Goal: Find specific page/section: Find specific page/section

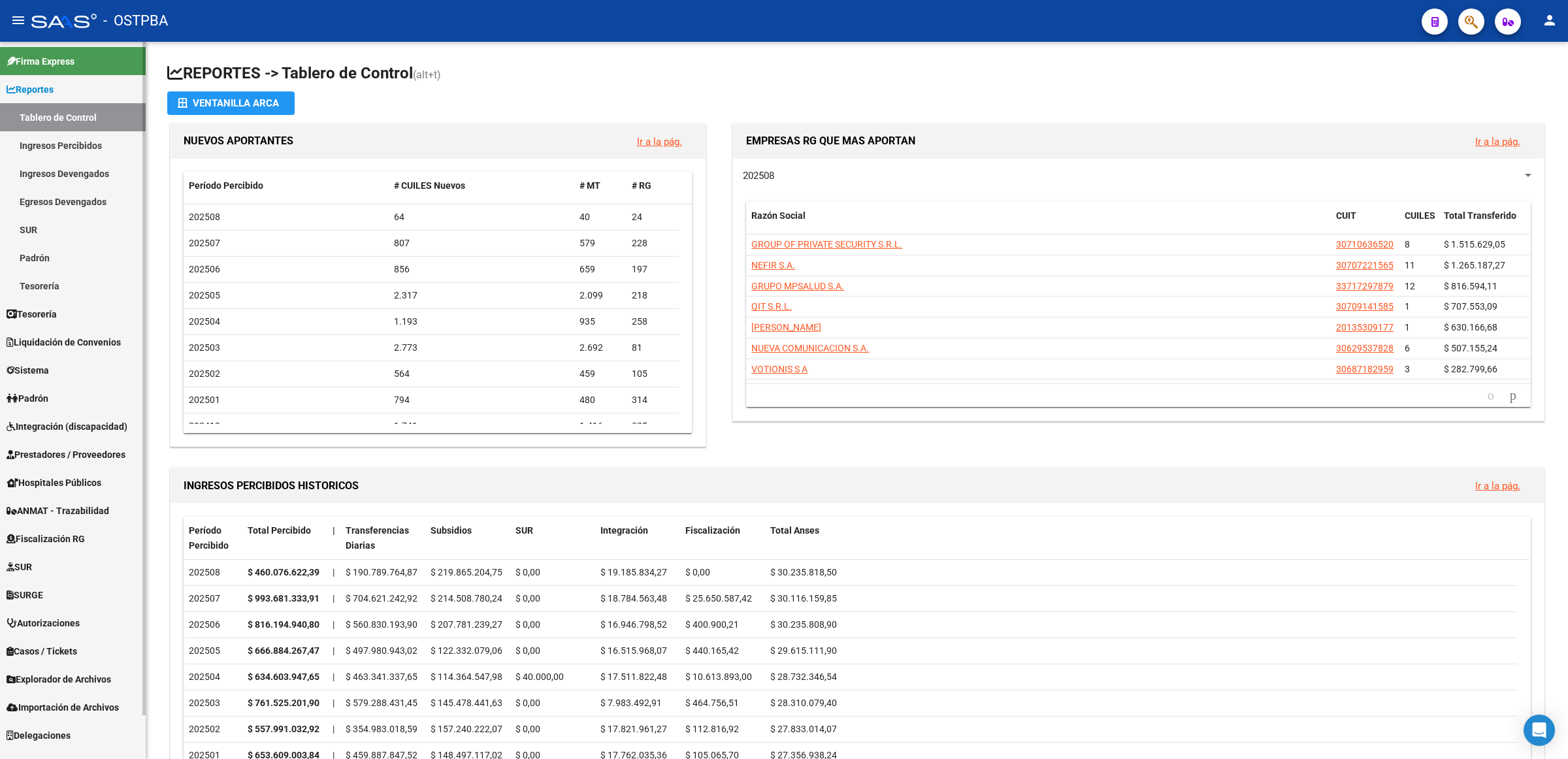
click at [76, 464] on link "Prestadores / Proveedores" at bounding box center [72, 454] width 146 height 28
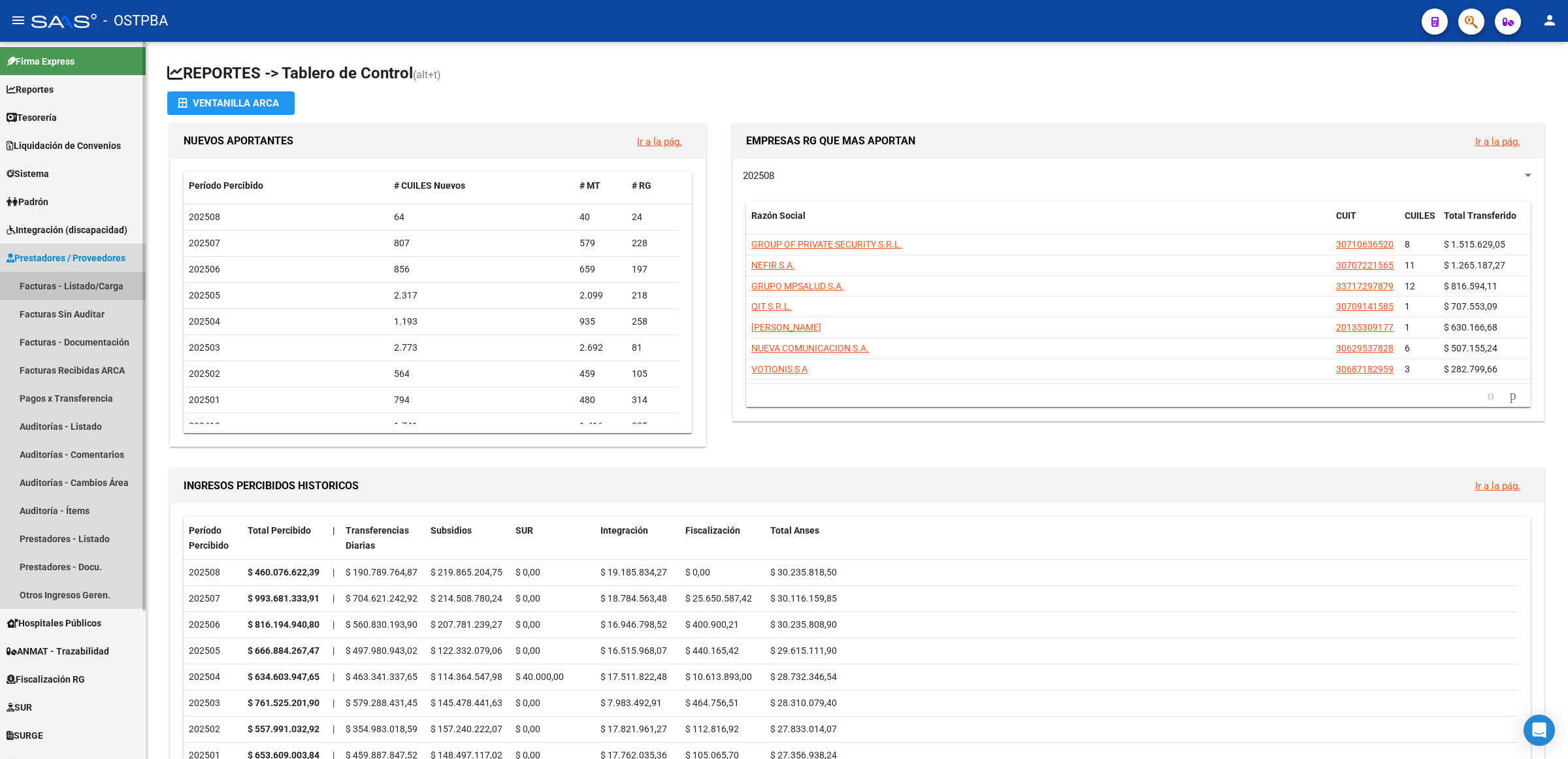
click at [108, 281] on link "Facturas - Listado/Carga" at bounding box center [72, 286] width 146 height 28
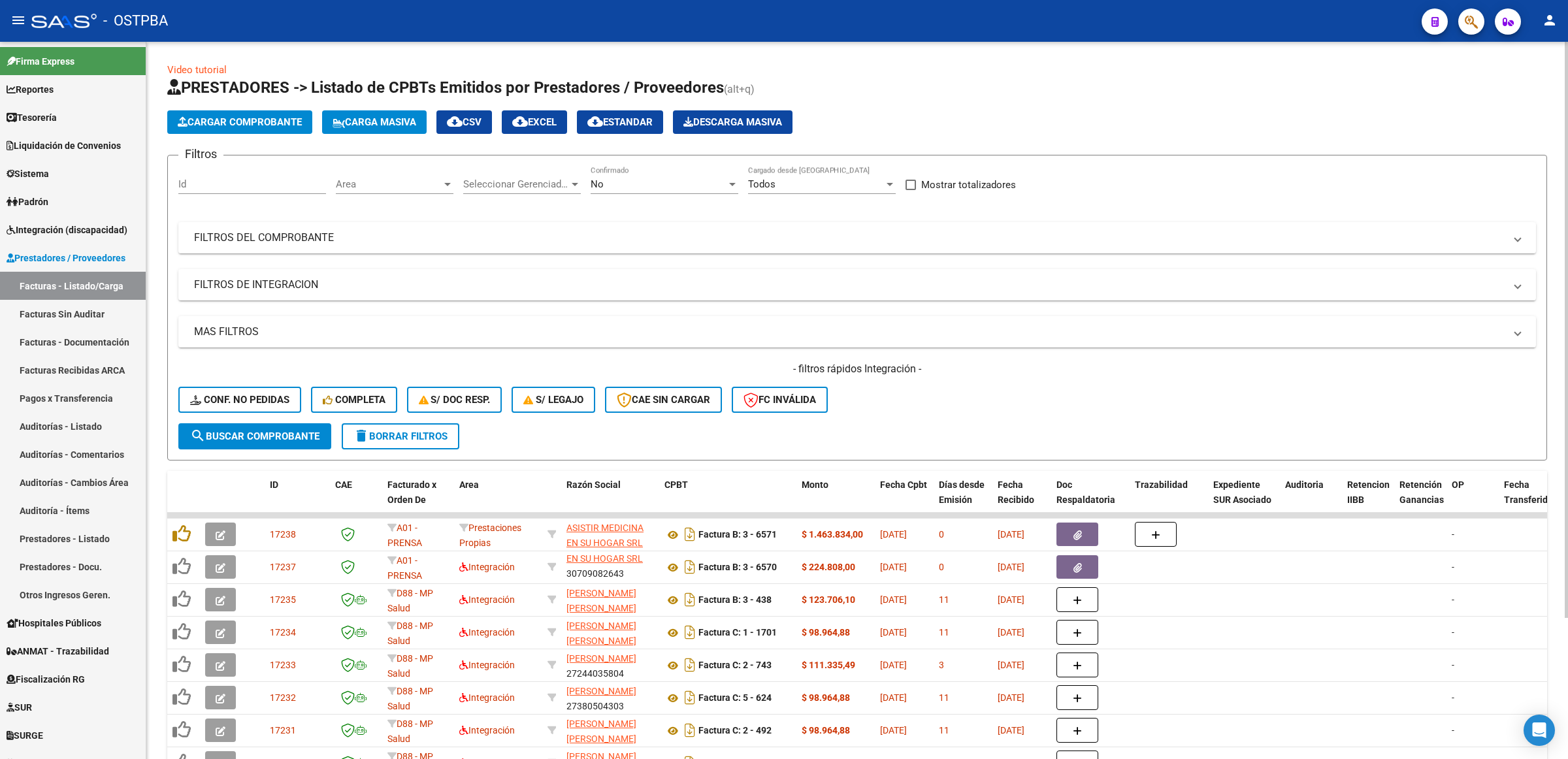
click at [683, 181] on div "No" at bounding box center [658, 184] width 136 height 12
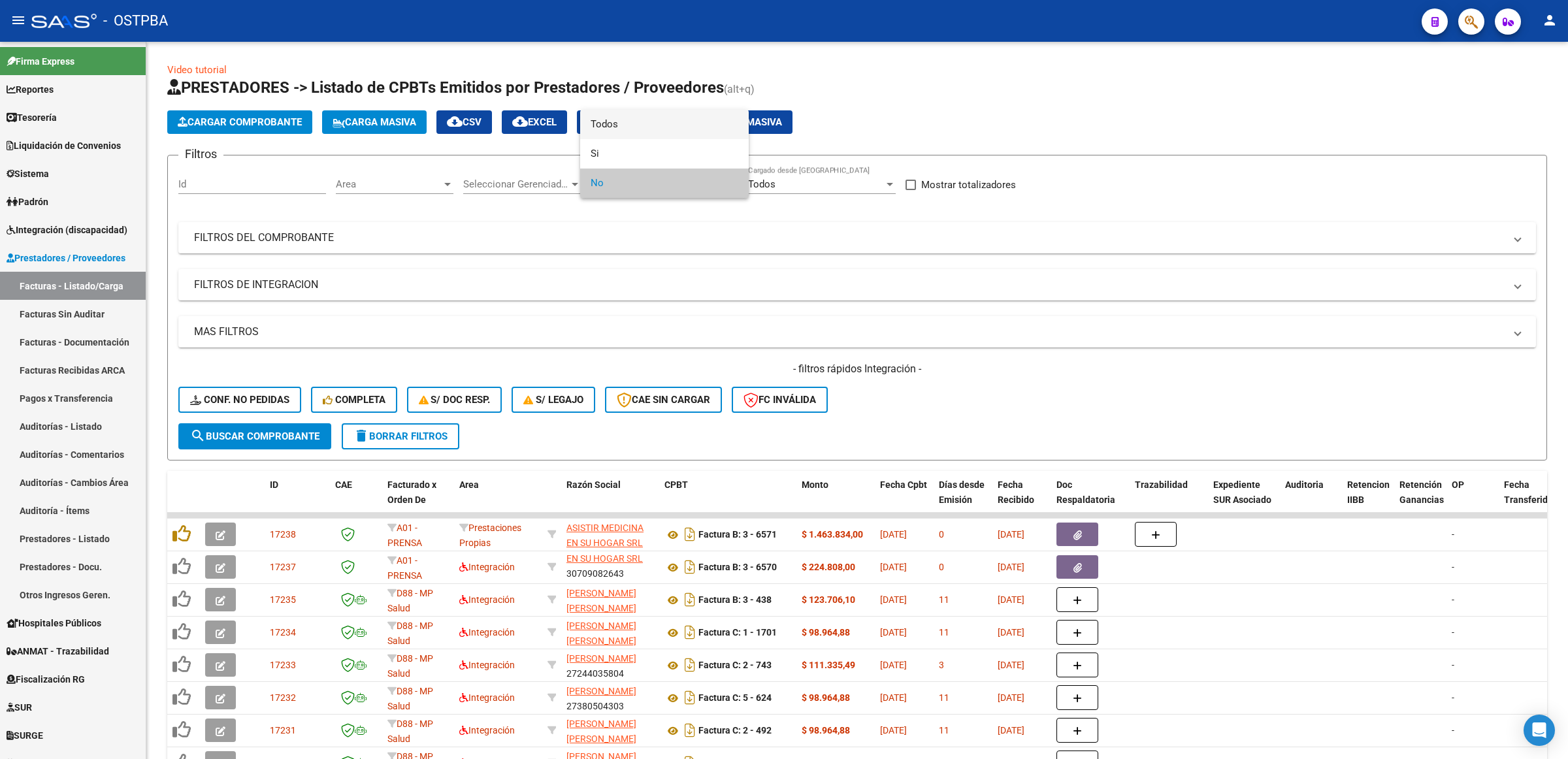
click at [677, 131] on span "Todos" at bounding box center [664, 125] width 148 height 30
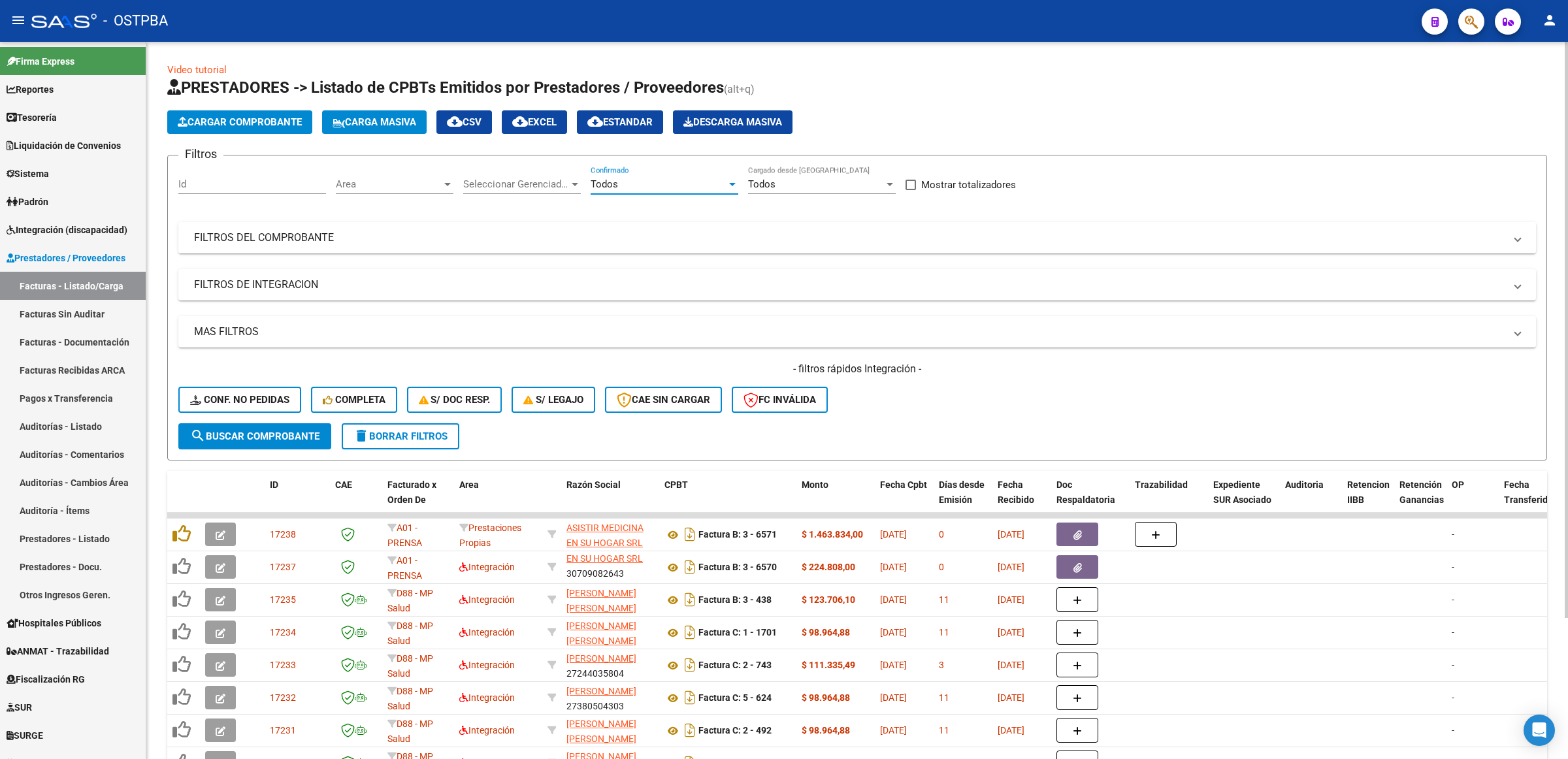
click at [309, 236] on mat-panel-title "FILTROS DEL COMPROBANTE" at bounding box center [849, 237] width 1310 height 14
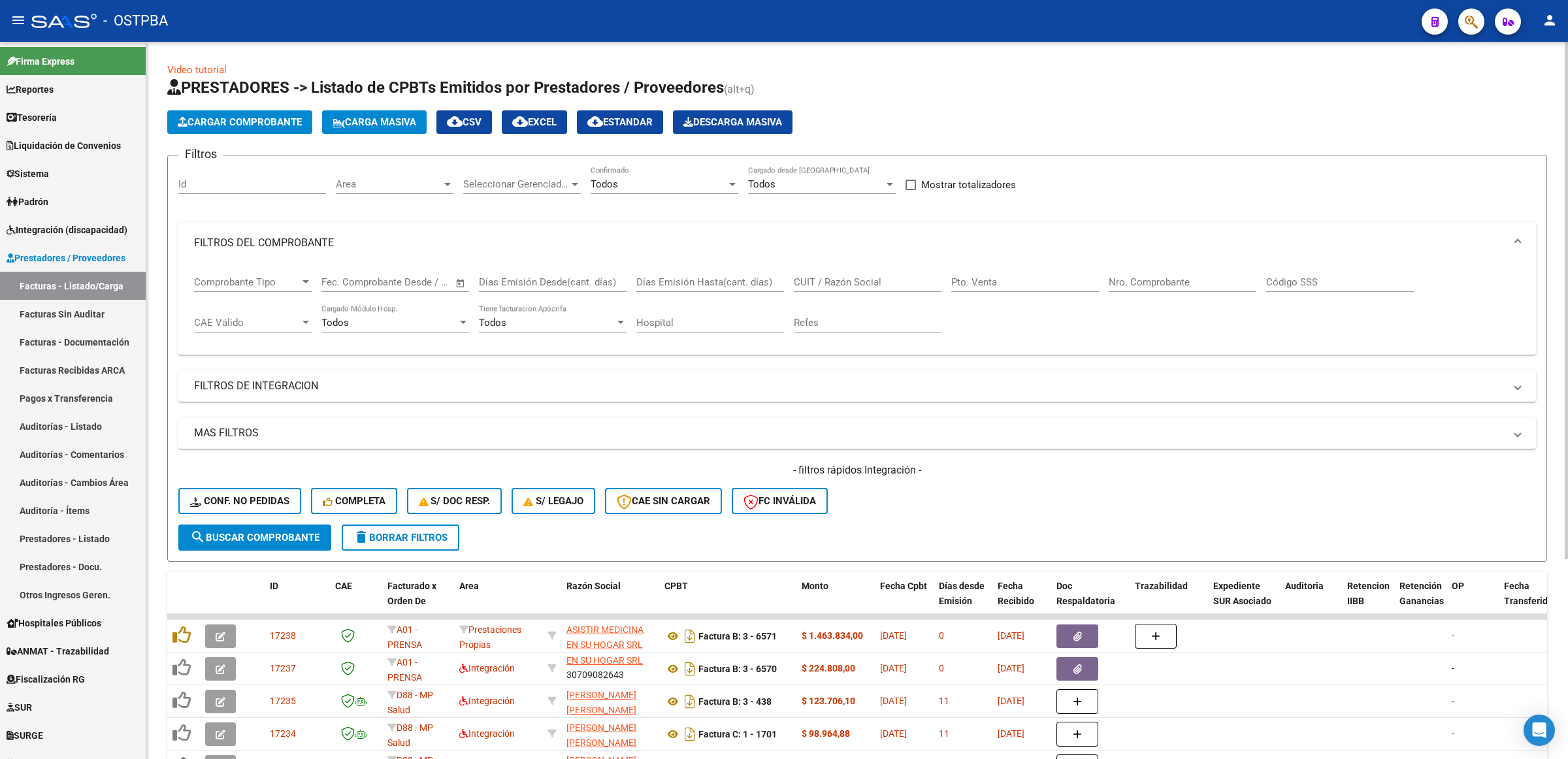
click at [383, 370] on mat-expansion-panel-header "FILTROS DE INTEGRACION" at bounding box center [857, 386] width 1357 height 32
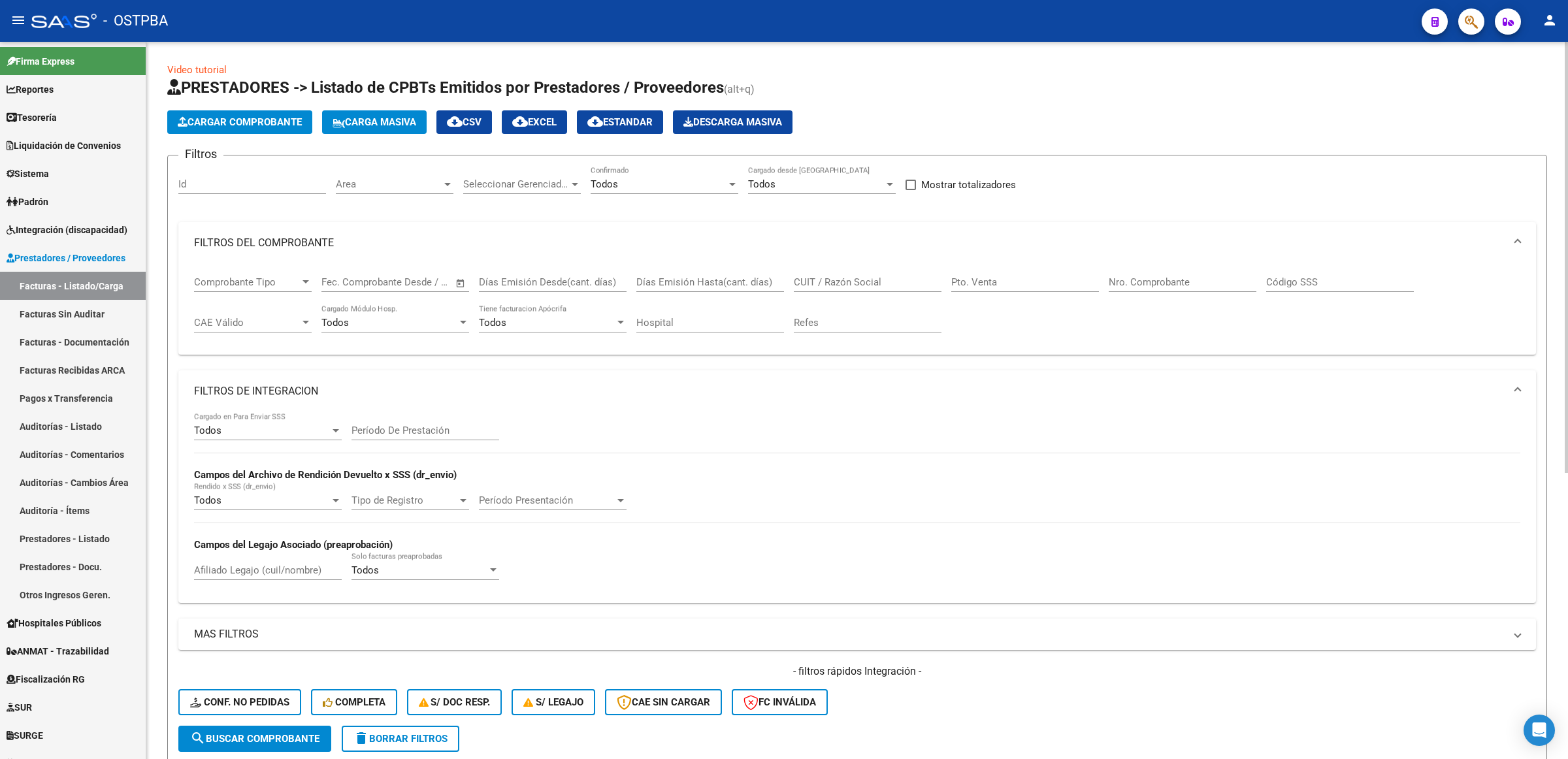
click at [916, 279] on input "CUIT / Razón Social" at bounding box center [867, 282] width 148 height 12
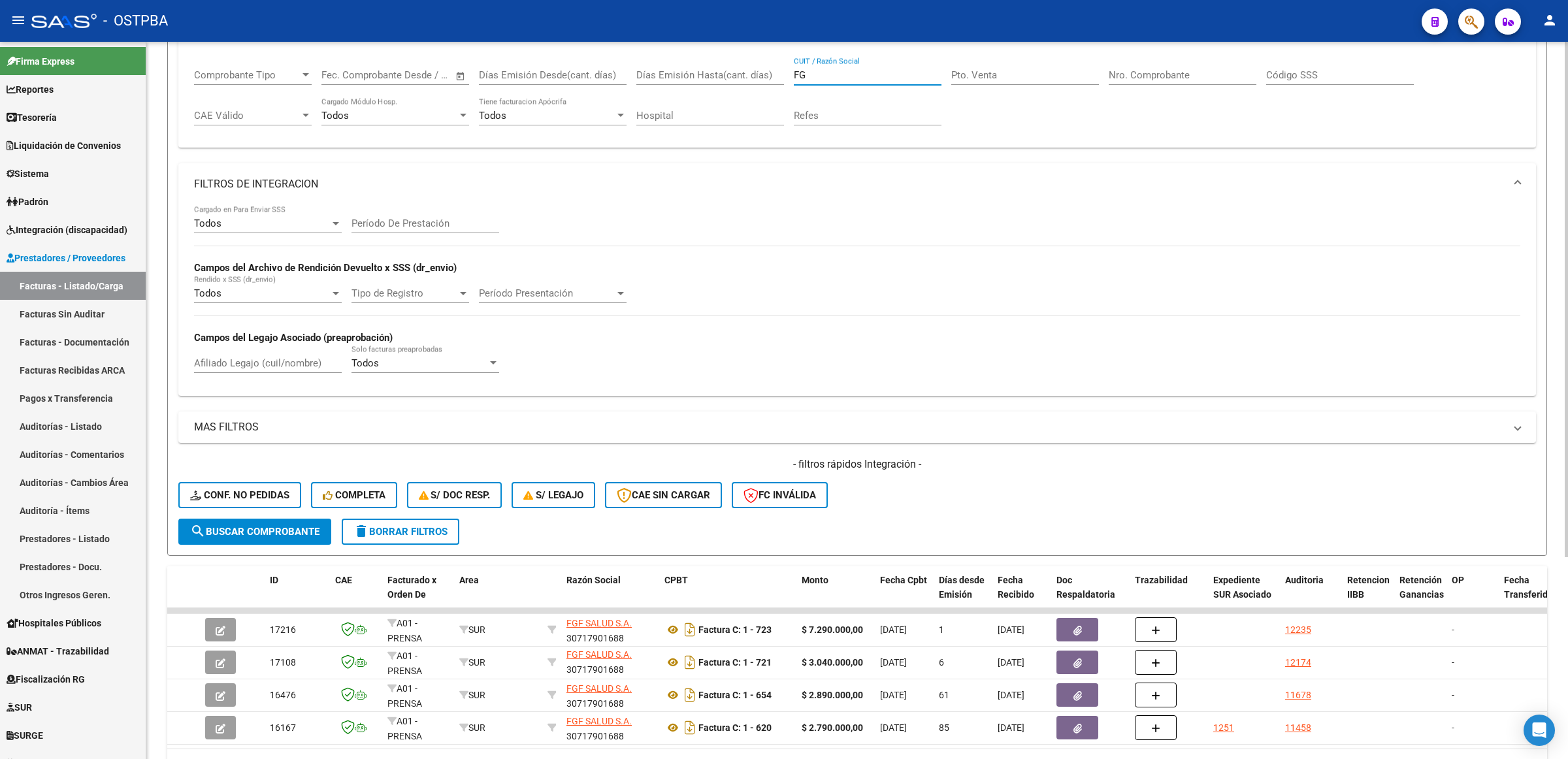
scroll to position [245, 0]
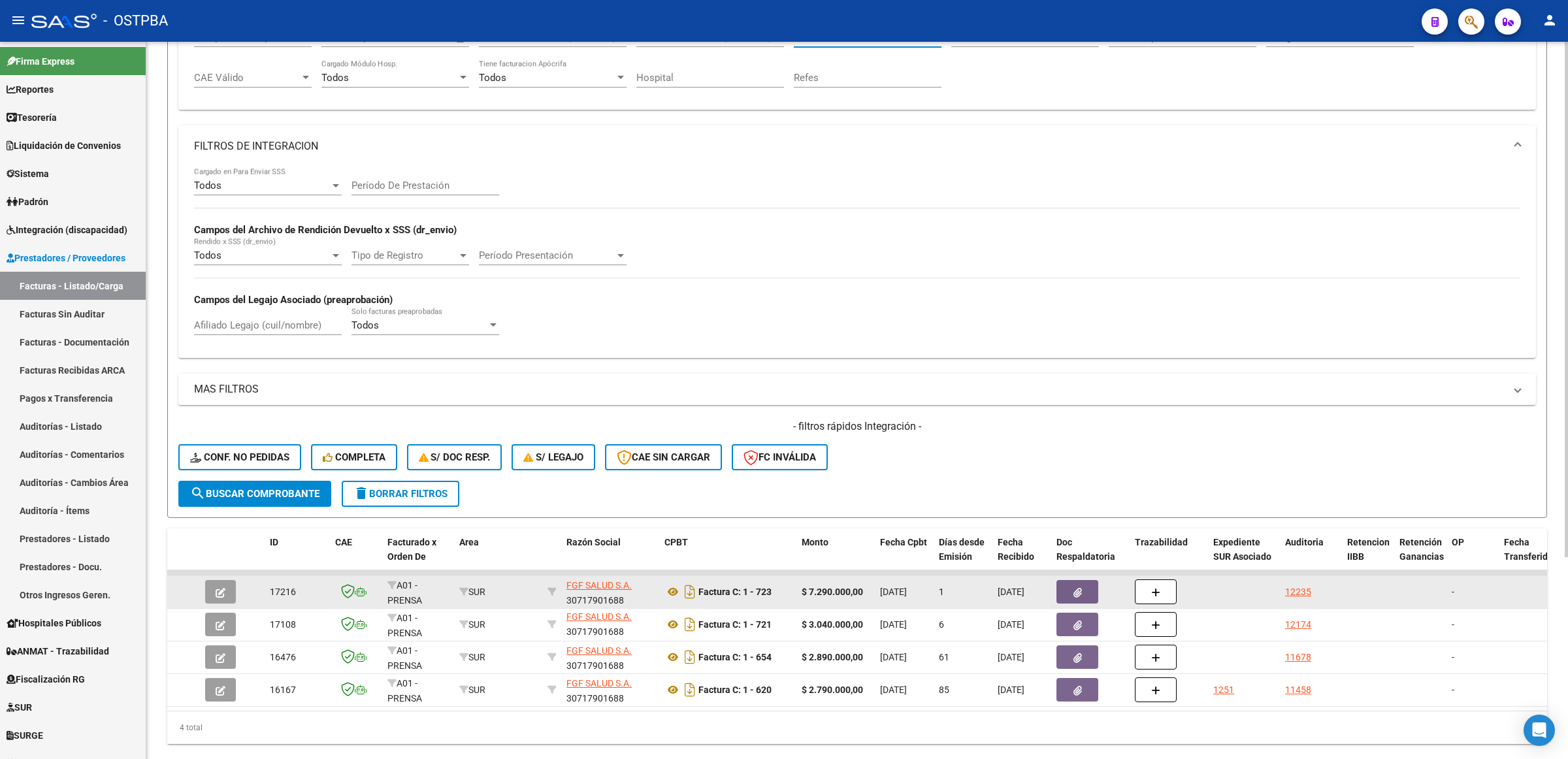
type input "FG"
click at [1079, 588] on icon "button" at bounding box center [1077, 593] width 9 height 10
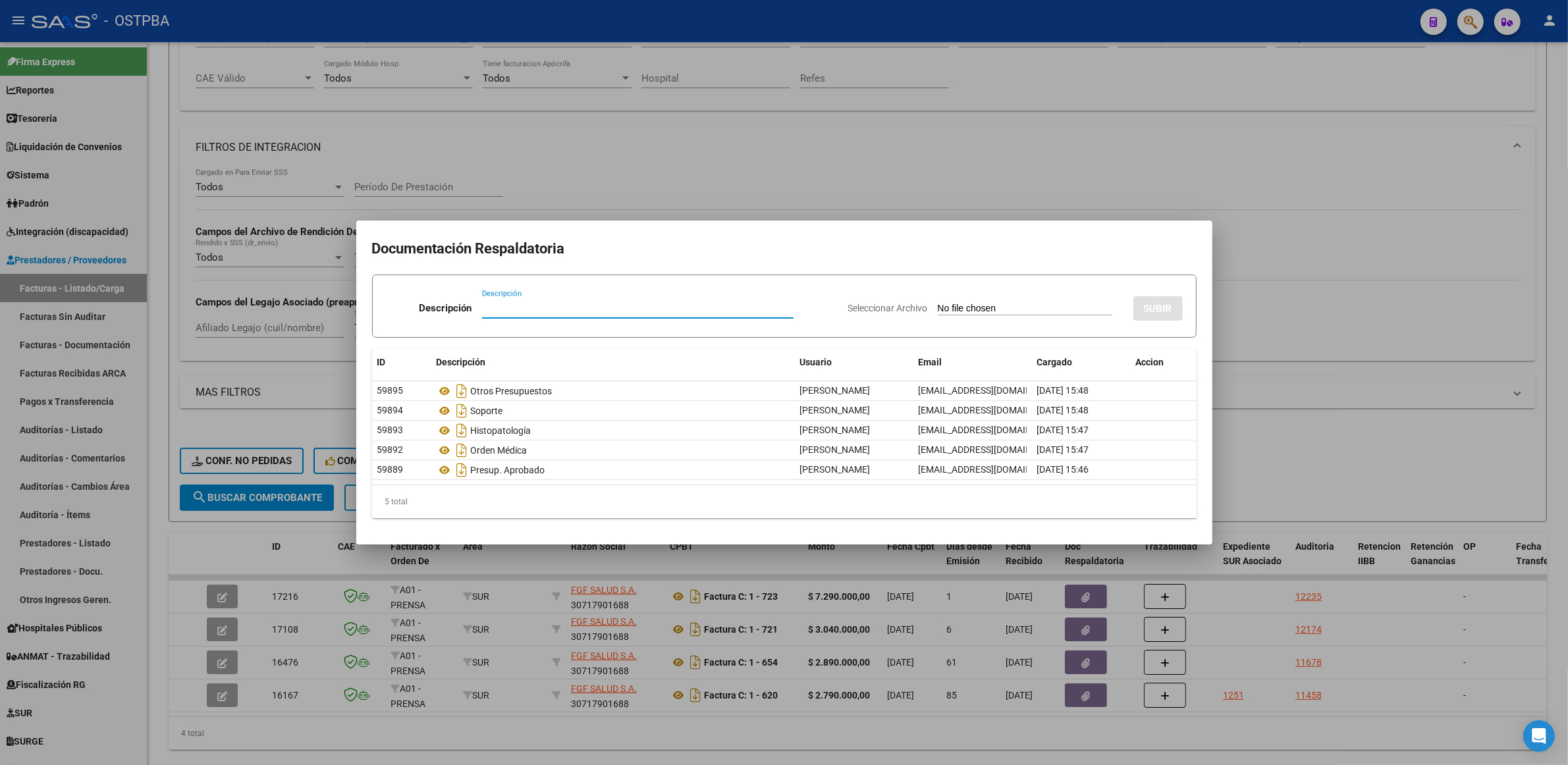
click at [1332, 455] on div at bounding box center [784, 382] width 1568 height 765
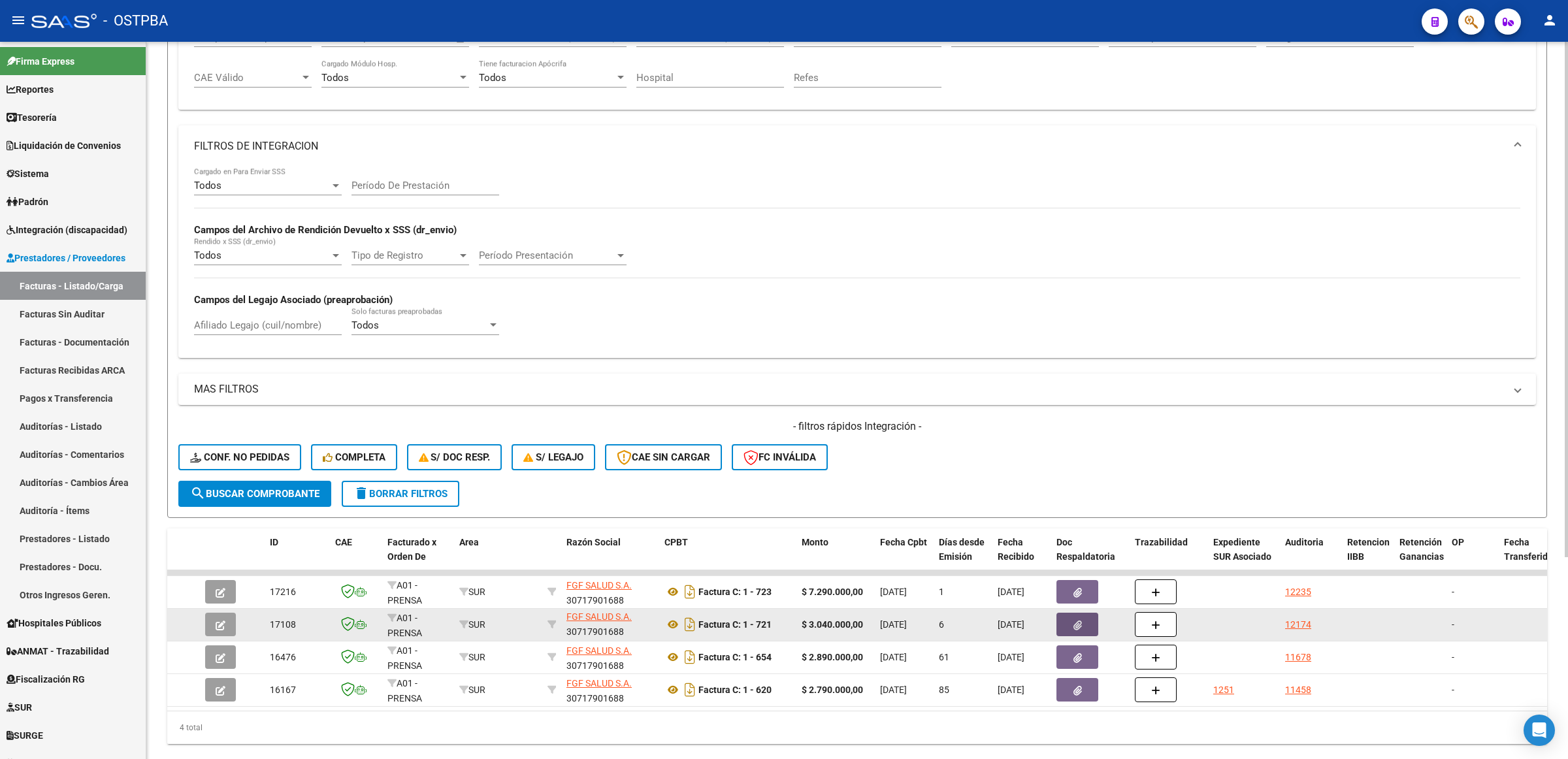
click at [1071, 624] on button "button" at bounding box center [1077, 624] width 42 height 23
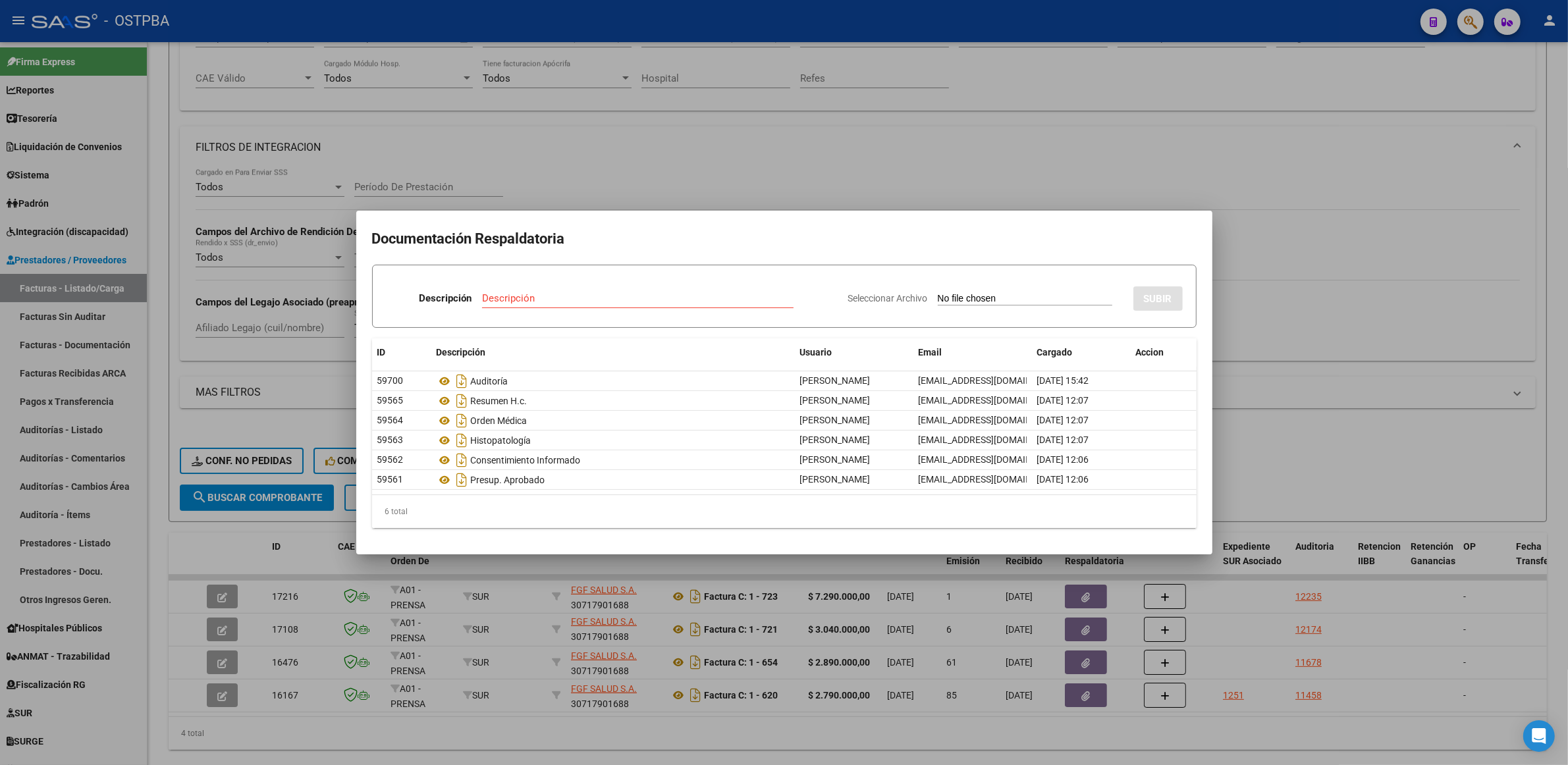
drag, startPoint x: 1295, startPoint y: 439, endPoint x: 1296, endPoint y: 474, distance: 35.0
click at [1296, 474] on div at bounding box center [784, 382] width 1568 height 765
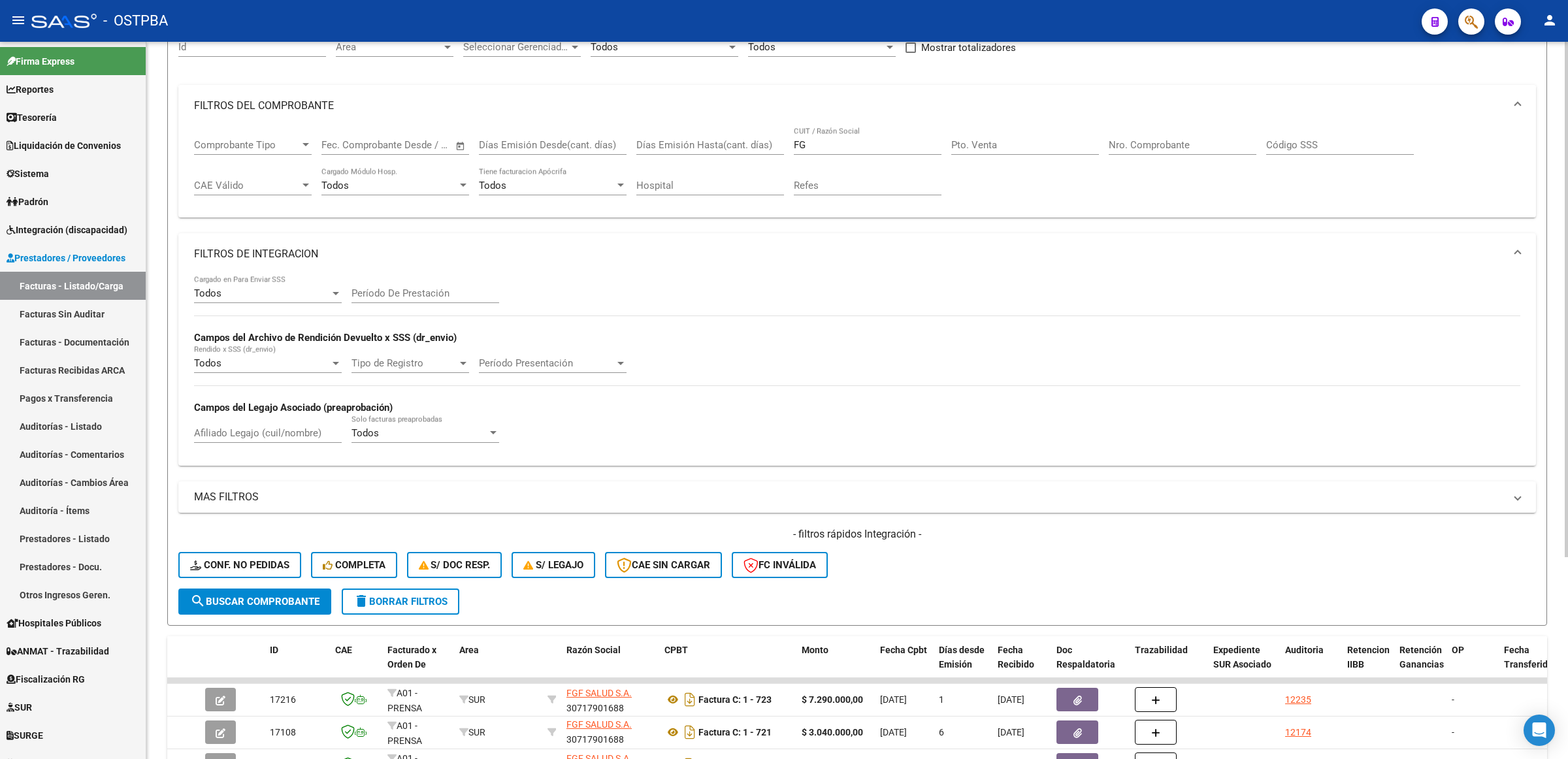
scroll to position [0, 0]
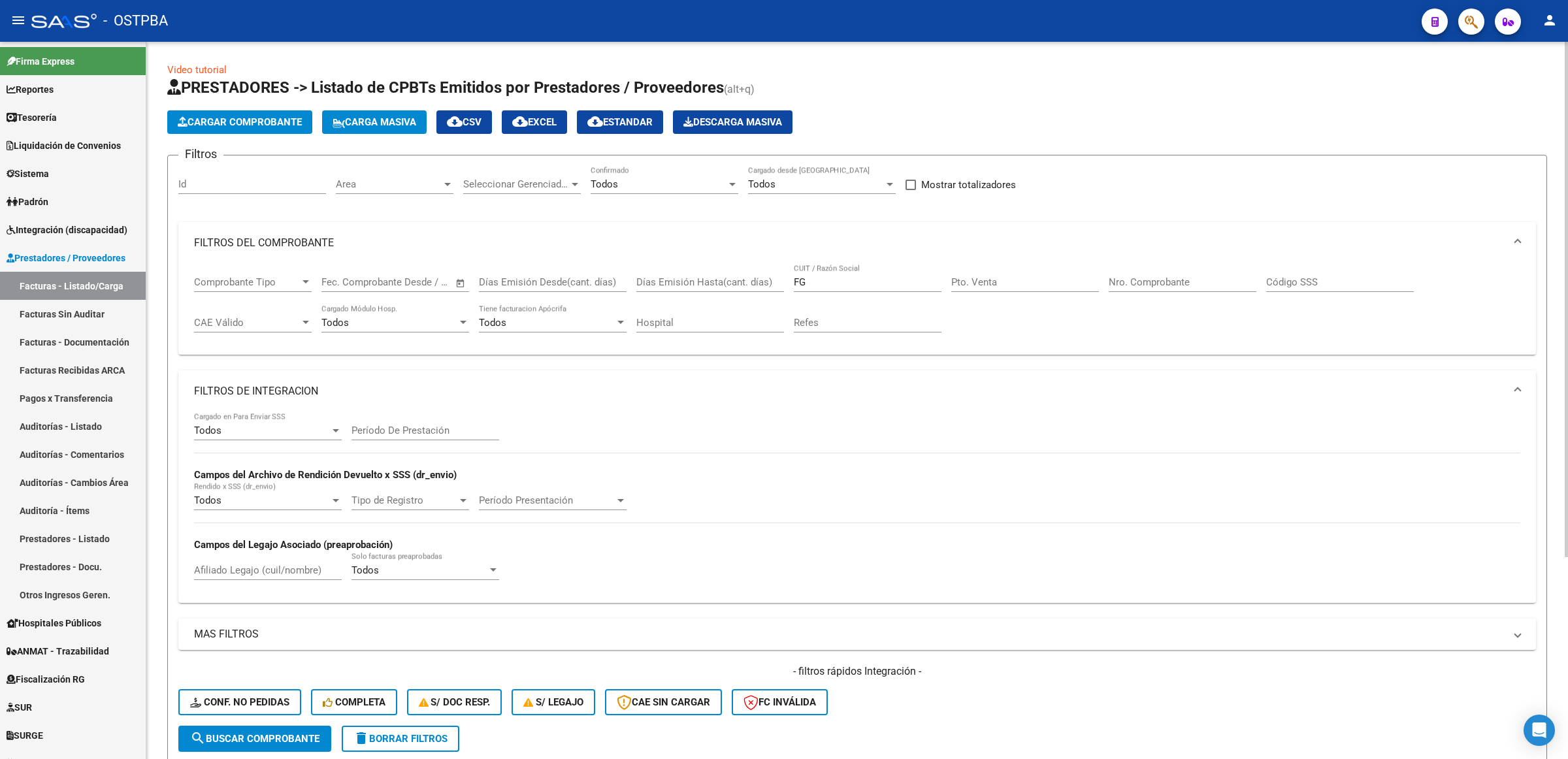
click at [823, 272] on div "FG CUIT / Razón Social" at bounding box center [867, 278] width 148 height 28
drag, startPoint x: 814, startPoint y: 280, endPoint x: 754, endPoint y: 275, distance: 60.2
click at [754, 275] on div "Comprobante Tipo Comprobante Tipo Start date – End date Fec. Comprobante Desde …" at bounding box center [856, 304] width 1326 height 81
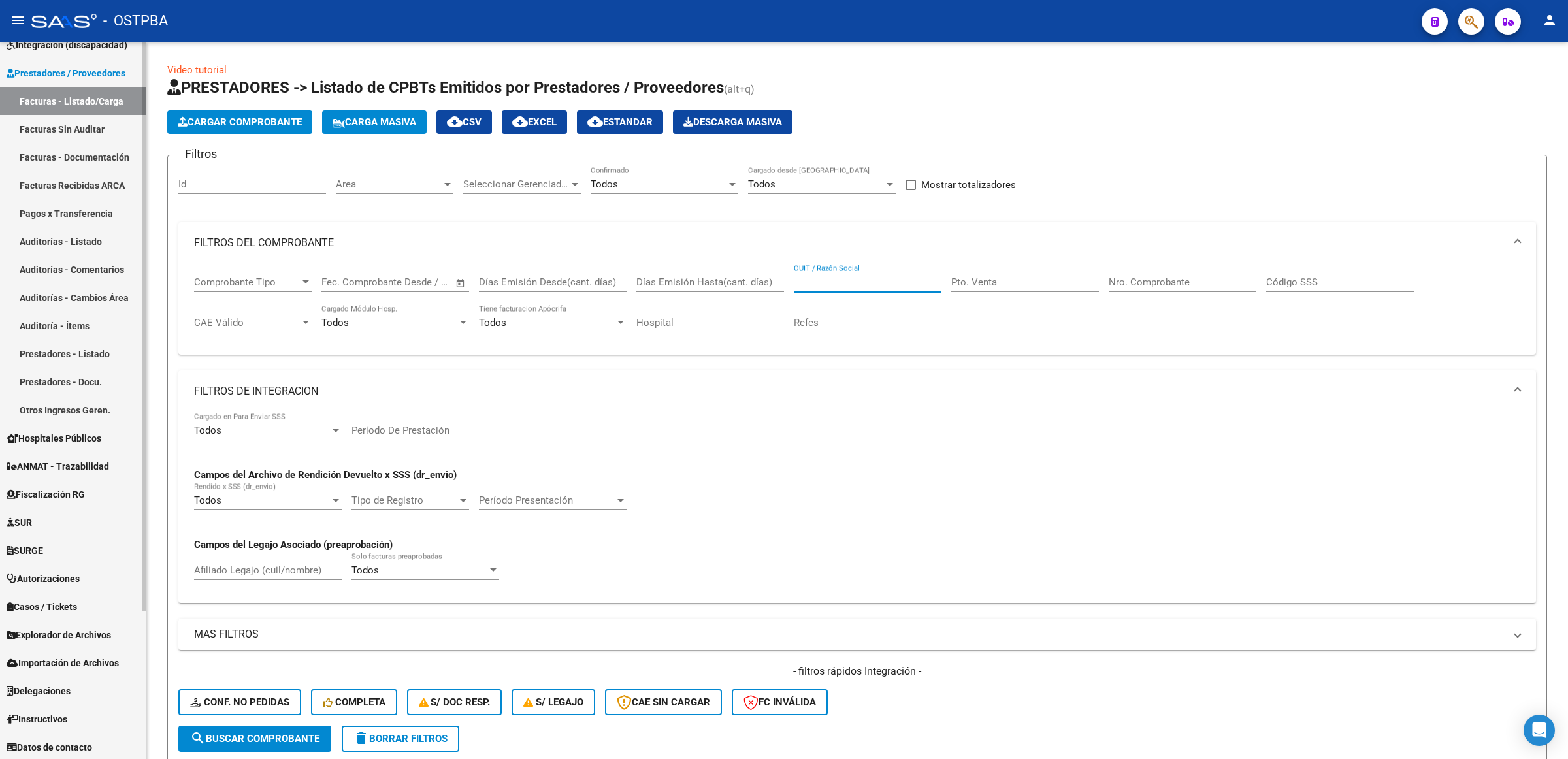
scroll to position [186, 0]
click at [43, 548] on span "SURGE" at bounding box center [25, 548] width 37 height 14
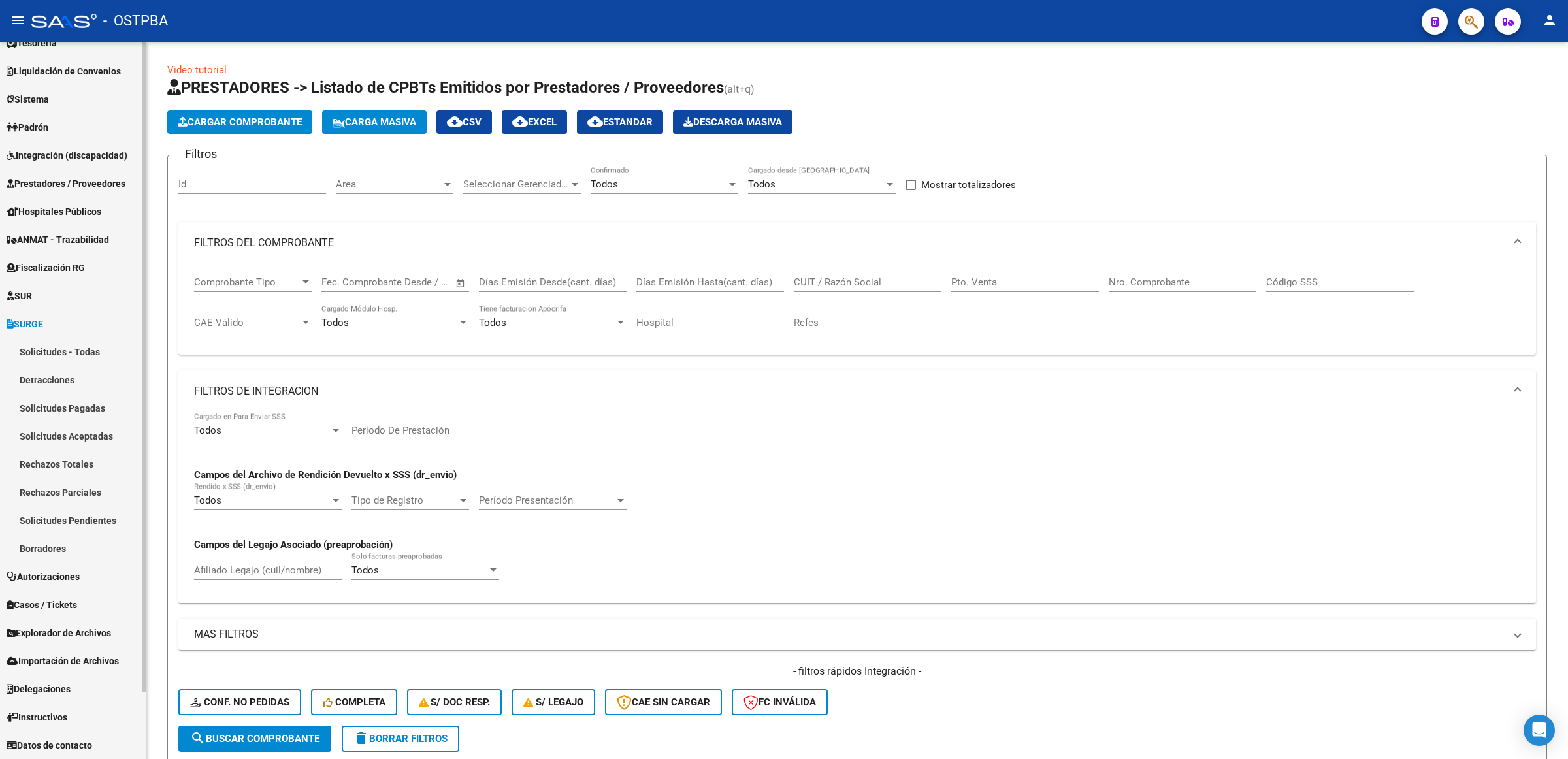
scroll to position [73, 0]
click at [82, 350] on link "Solicitudes - Todas" at bounding box center [72, 353] width 146 height 28
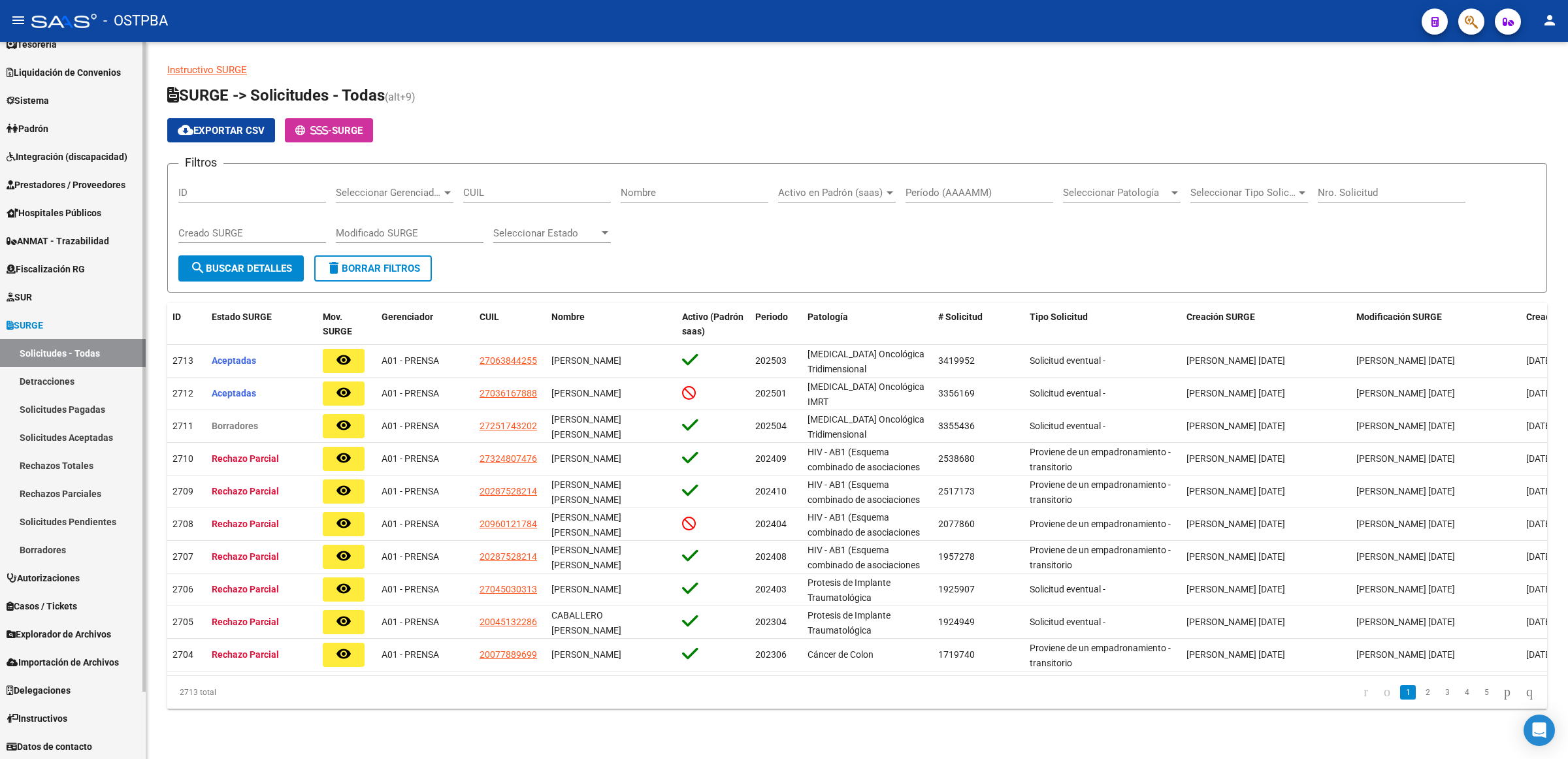
click at [89, 438] on link "Solicitudes Aceptadas" at bounding box center [72, 437] width 146 height 28
